Goal: Information Seeking & Learning: Learn about a topic

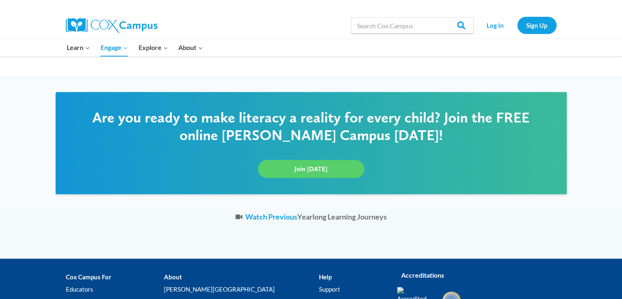
scroll to position [1602, 0]
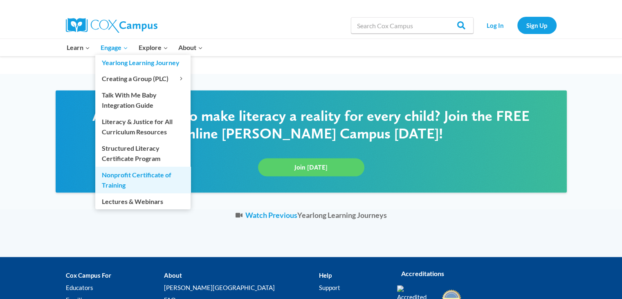
click at [166, 175] on link "Nonprofit Certificate of Training" at bounding box center [142, 179] width 95 height 26
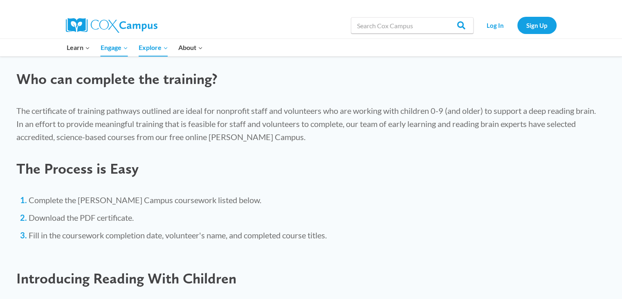
scroll to position [478, 0]
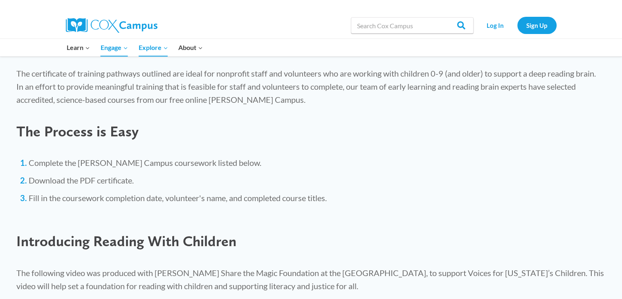
click at [166, 175] on div "Nonprofits are a vital part of language-centered ecosystems for children. Nonpr…" at bounding box center [311, 74] width 606 height 454
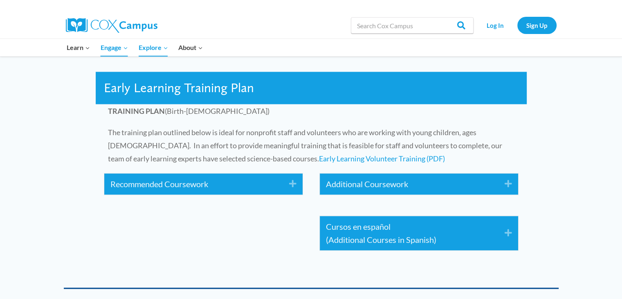
scroll to position [1219, 0]
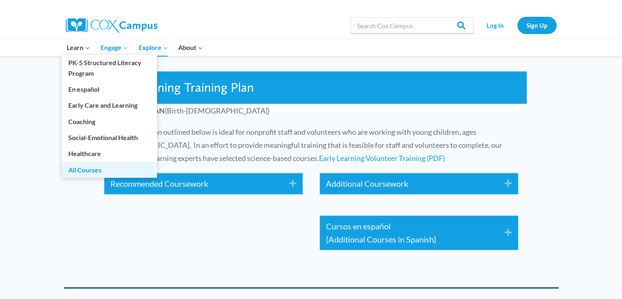
click at [83, 163] on link "All Courses" at bounding box center [109, 170] width 95 height 16
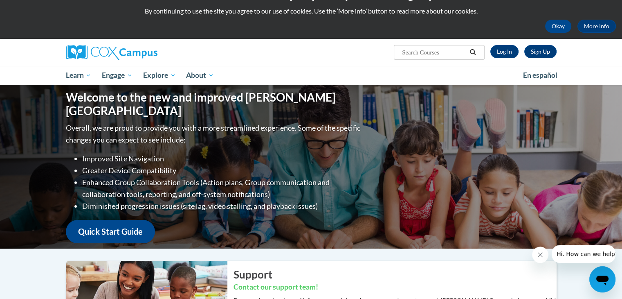
scroll to position [15, 0]
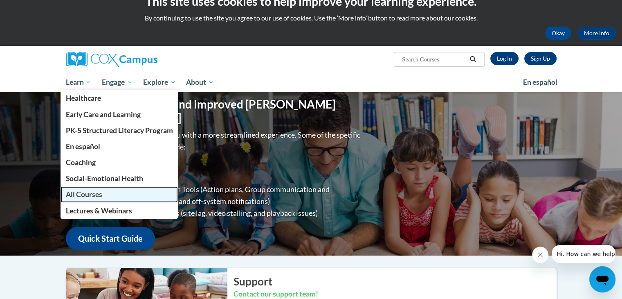
click at [134, 193] on link "All Courses" at bounding box center [120, 194] width 118 height 16
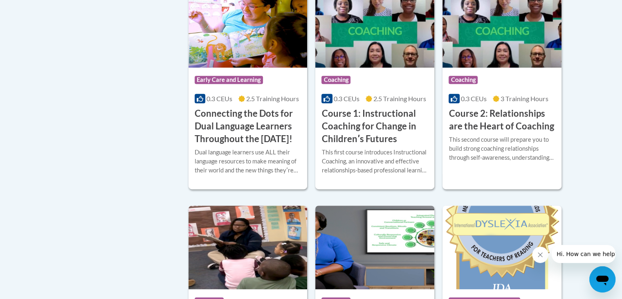
scroll to position [466, 0]
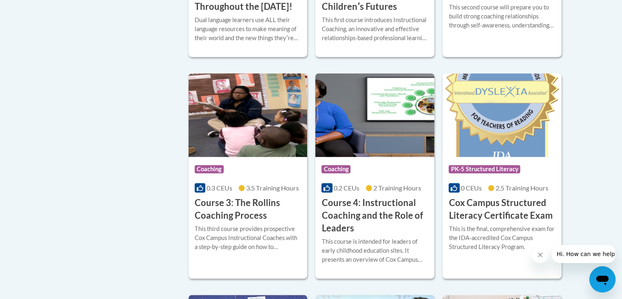
scroll to position [600, 0]
